Goal: Find specific page/section: Find specific page/section

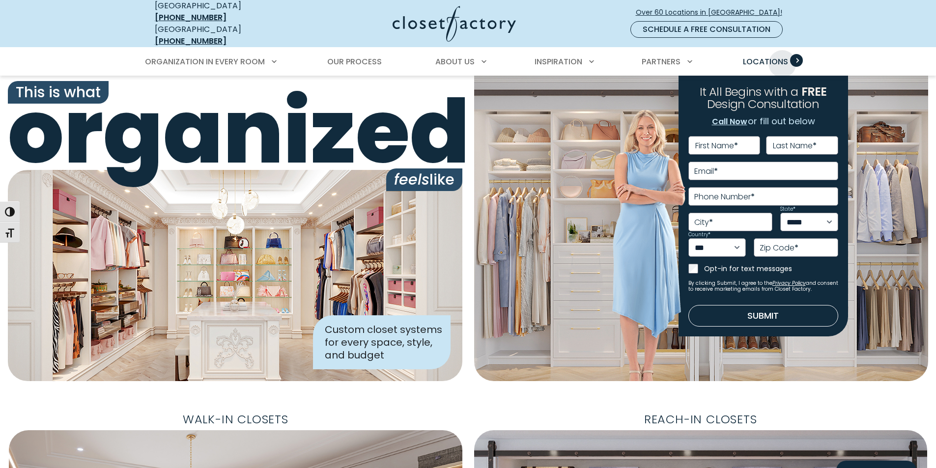
click at [783, 57] on span "Locations" at bounding box center [765, 61] width 45 height 11
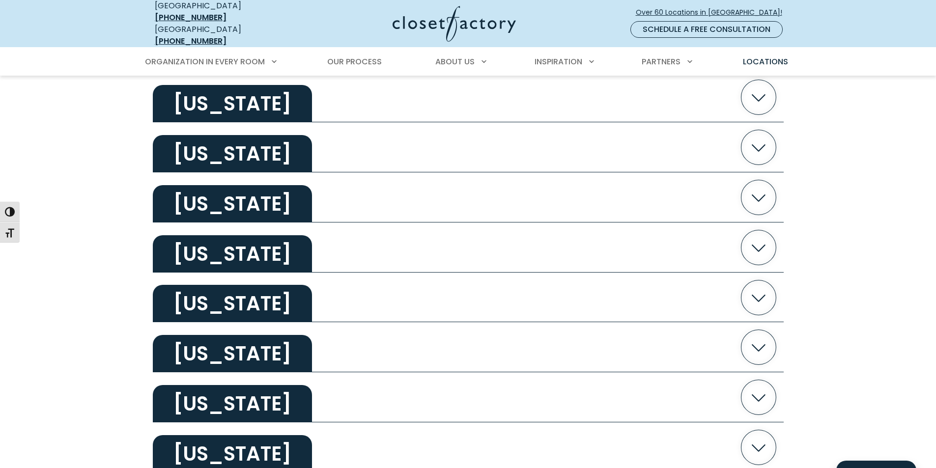
scroll to position [589, 0]
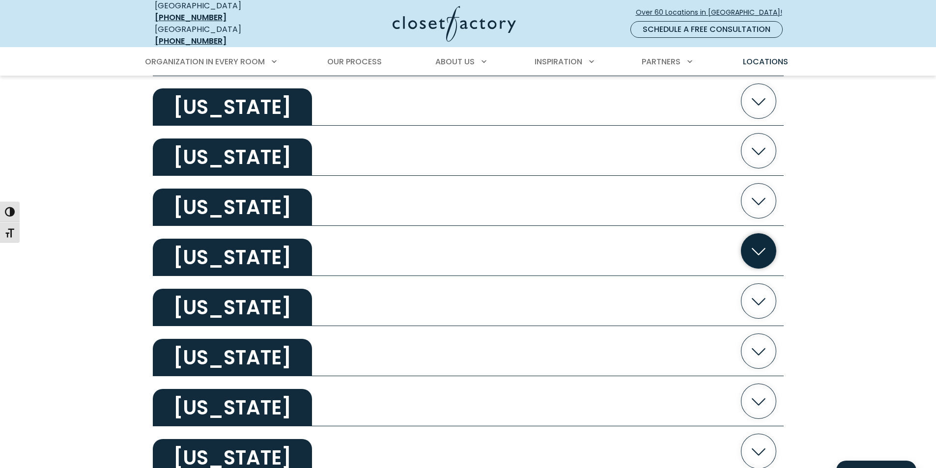
click at [226, 262] on h2 "[US_STATE]" at bounding box center [232, 257] width 159 height 37
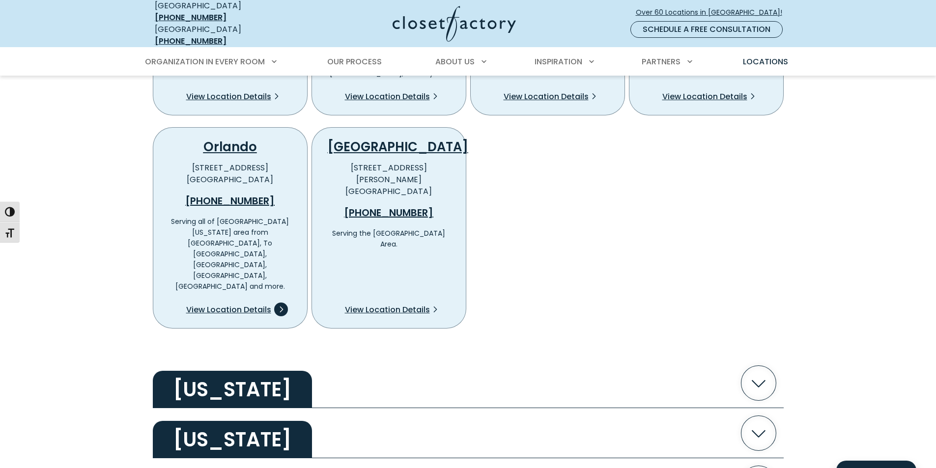
scroll to position [1081, 0]
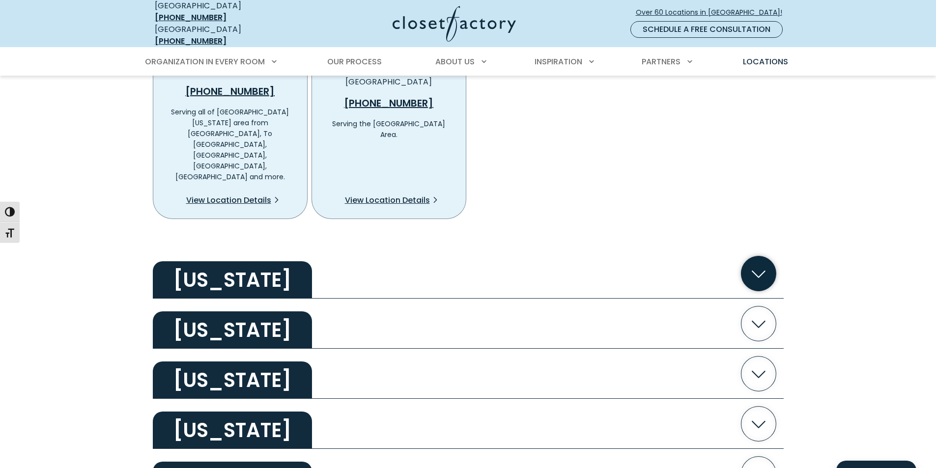
click at [216, 262] on h2 "[US_STATE]" at bounding box center [232, 280] width 159 height 37
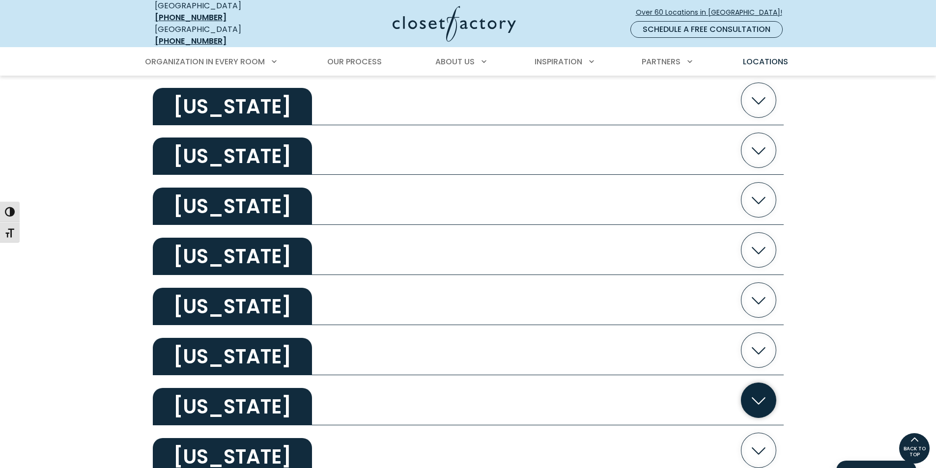
scroll to position [1292, 0]
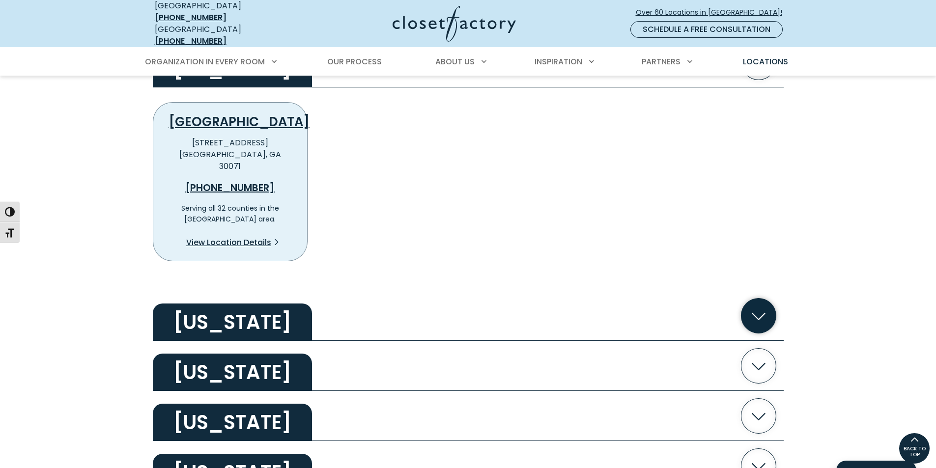
click at [232, 304] on h2 "Illinois" at bounding box center [232, 322] width 159 height 37
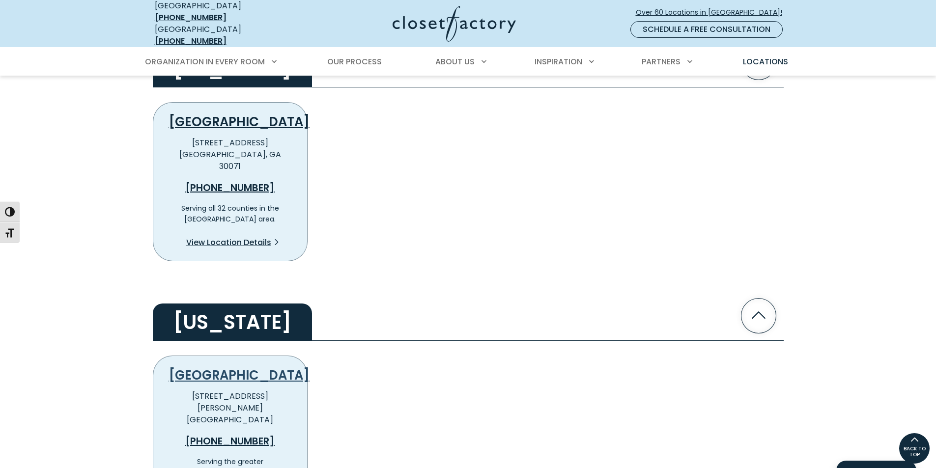
click at [244, 367] on link "[GEOGRAPHIC_DATA]" at bounding box center [239, 376] width 141 height 18
